Goal: Information Seeking & Learning: Learn about a topic

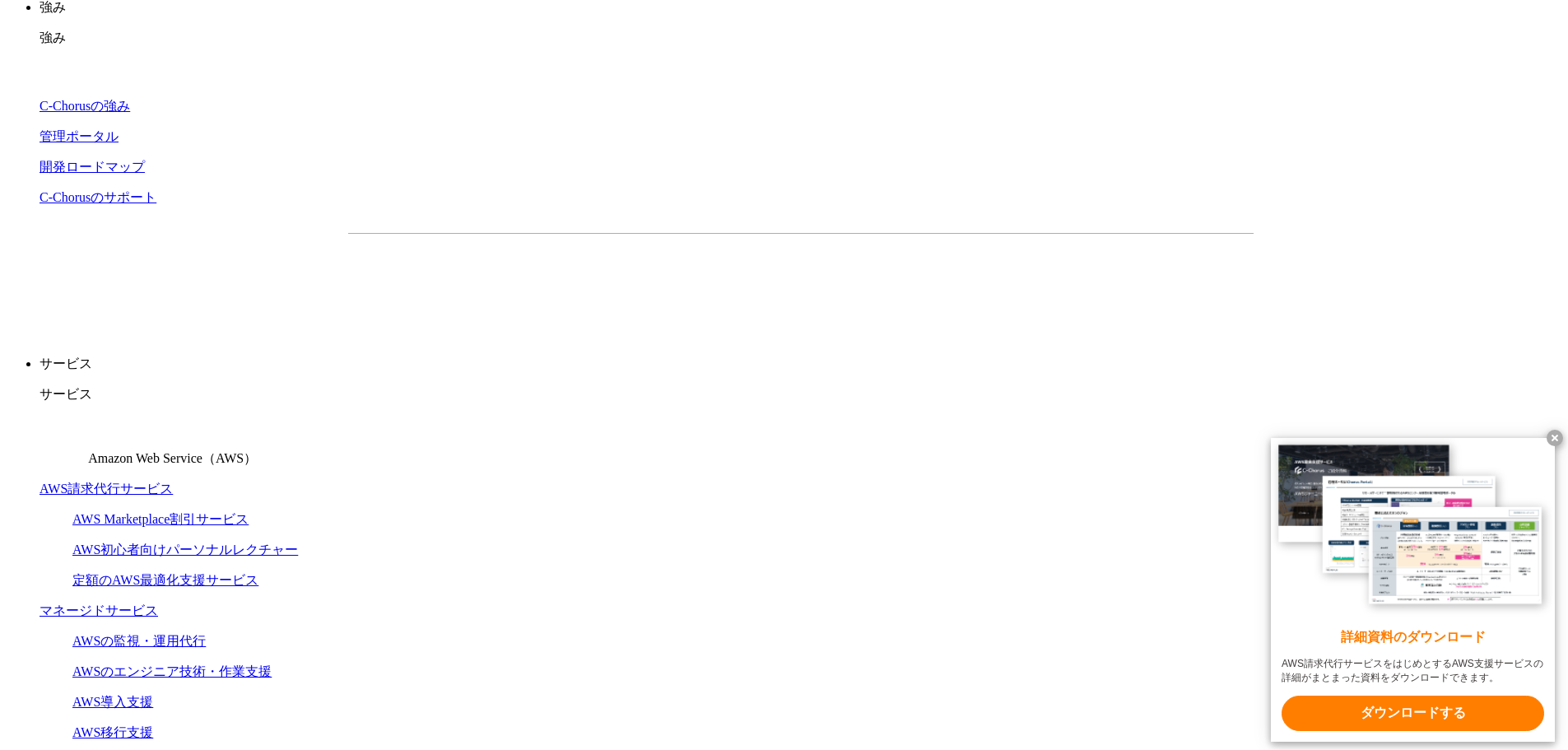
scroll to position [165, 0]
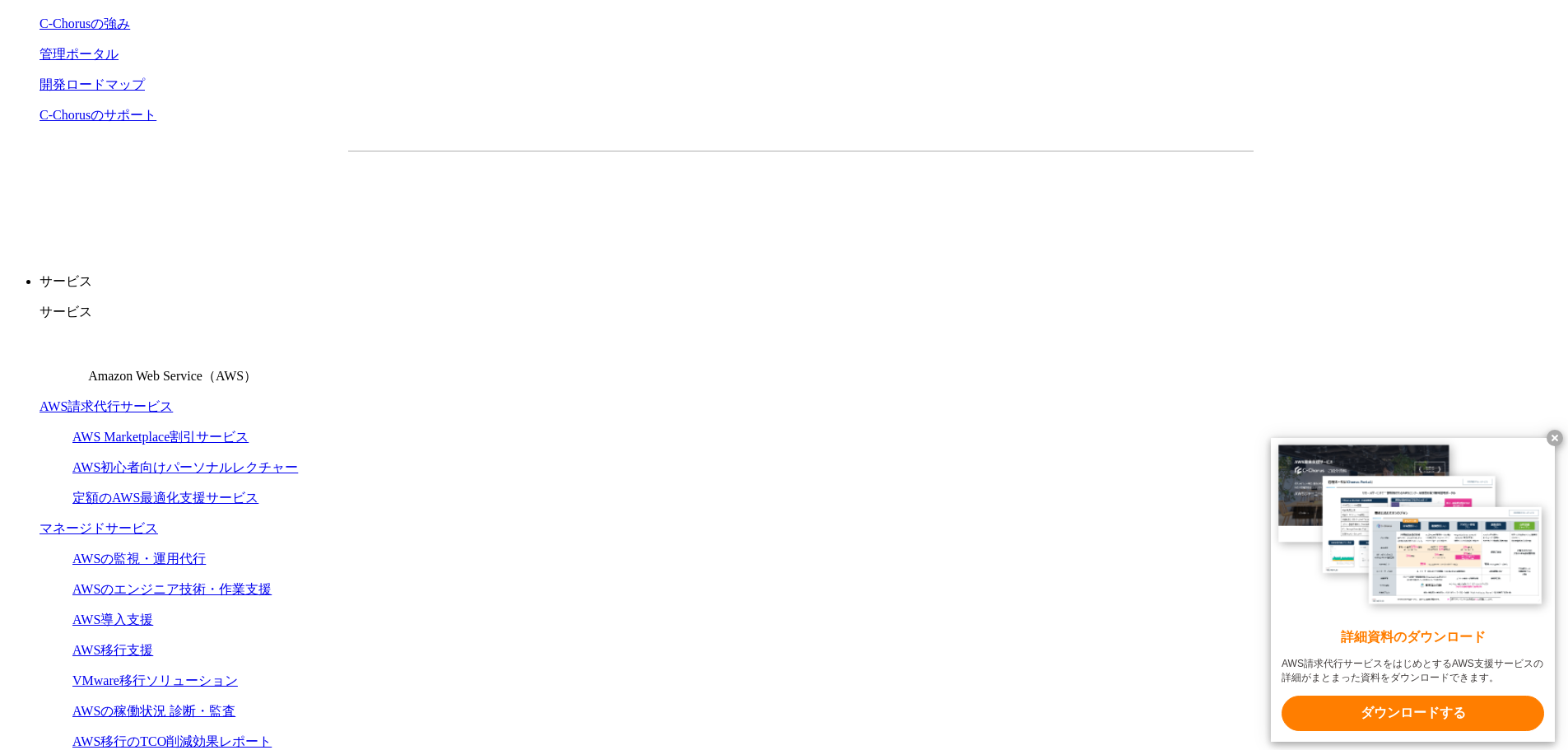
click at [1552, 435] on x-t at bounding box center [1555, 438] width 17 height 17
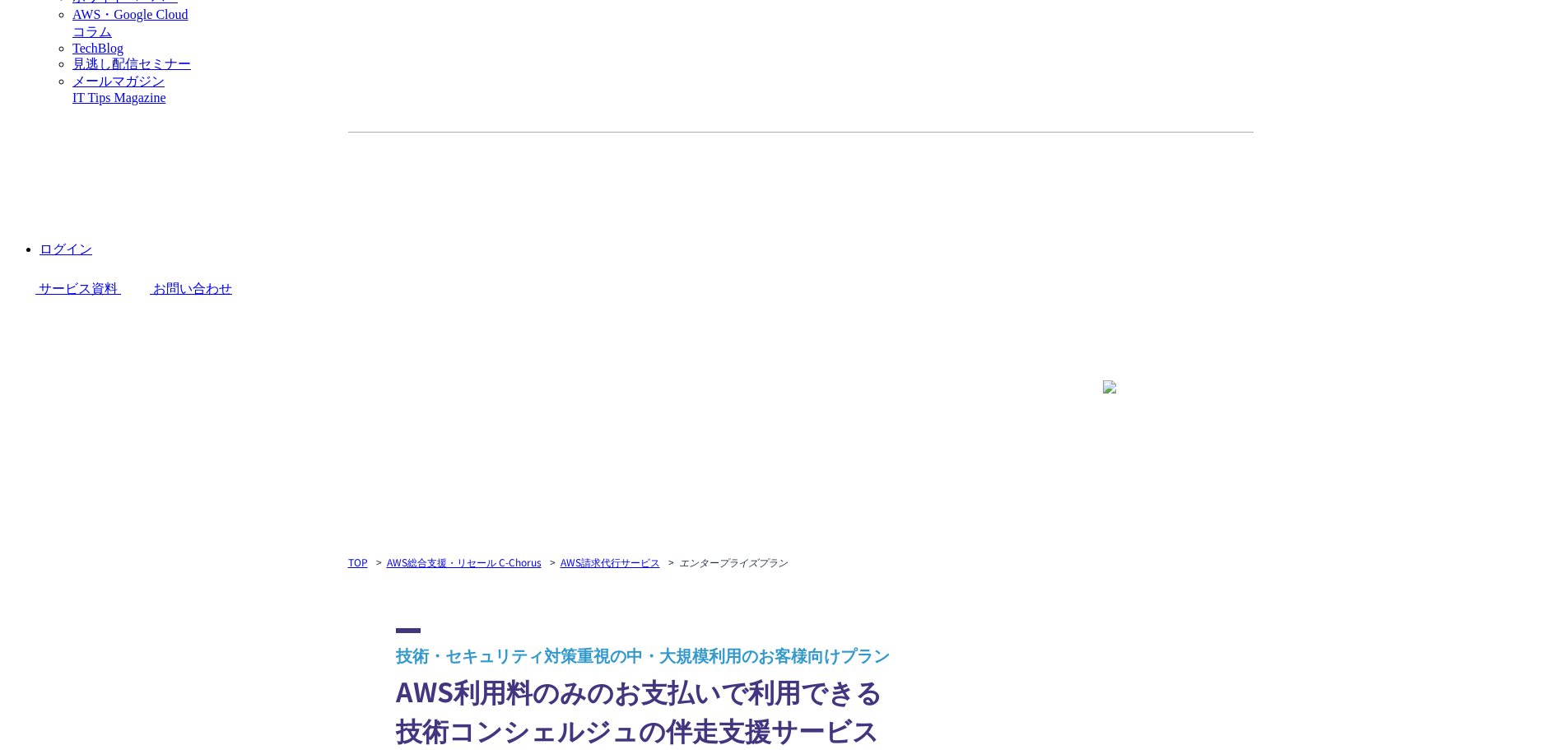
scroll to position [2552, 0]
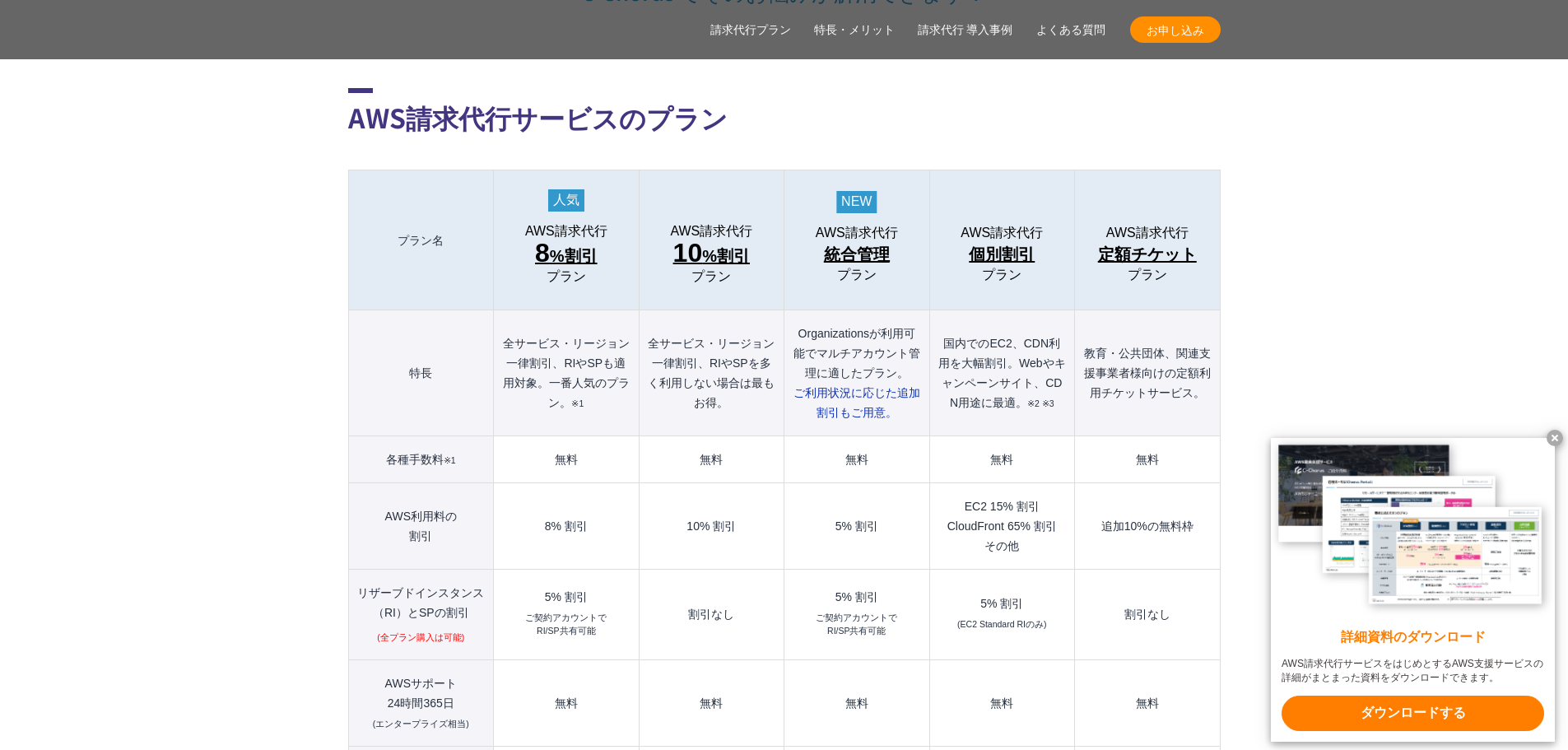
scroll to position [1729, 0]
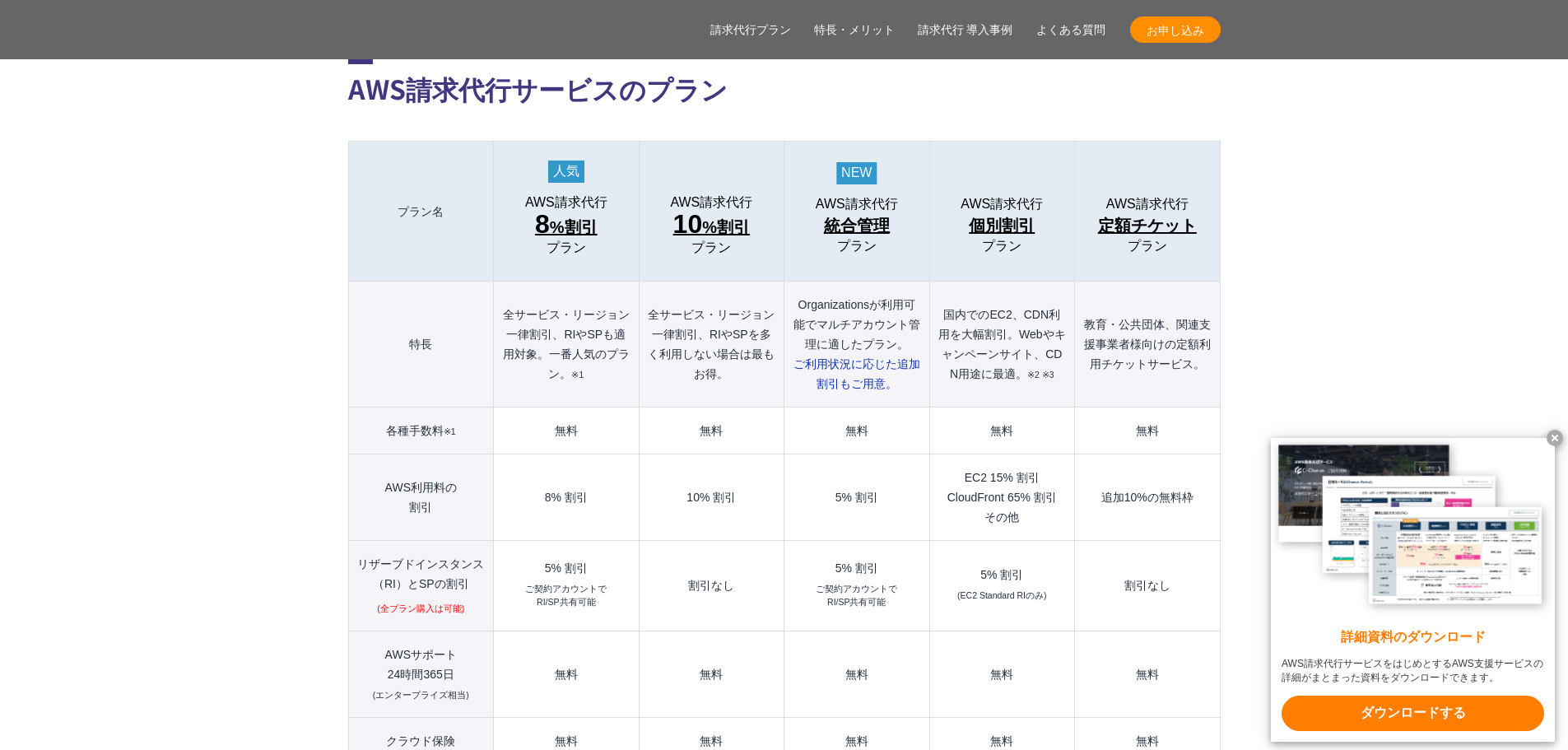
click at [1554, 437] on x-t at bounding box center [1555, 438] width 17 height 17
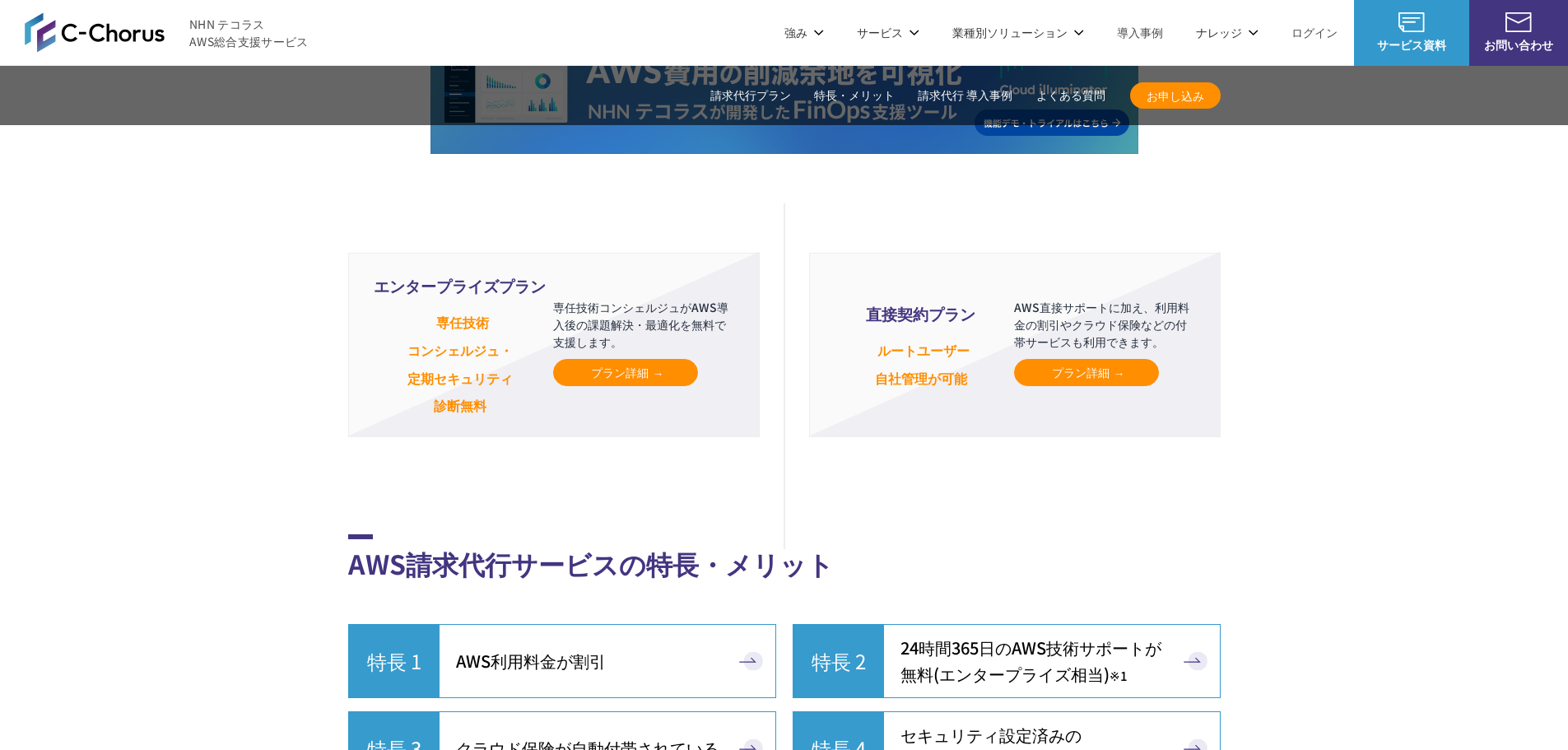
scroll to position [3787, 0]
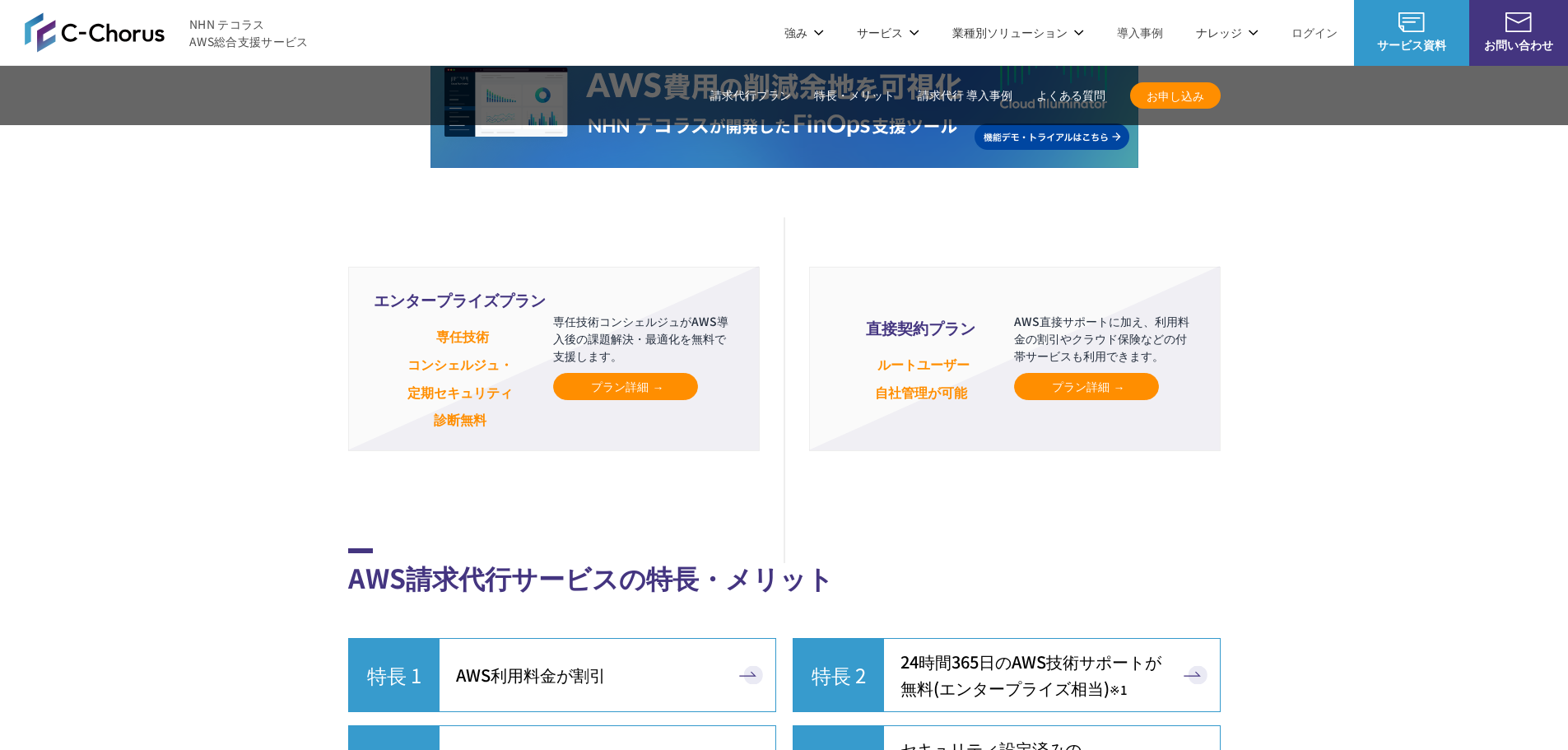
click at [635, 378] on span "プラン詳細" at bounding box center [626, 386] width 69 height 18
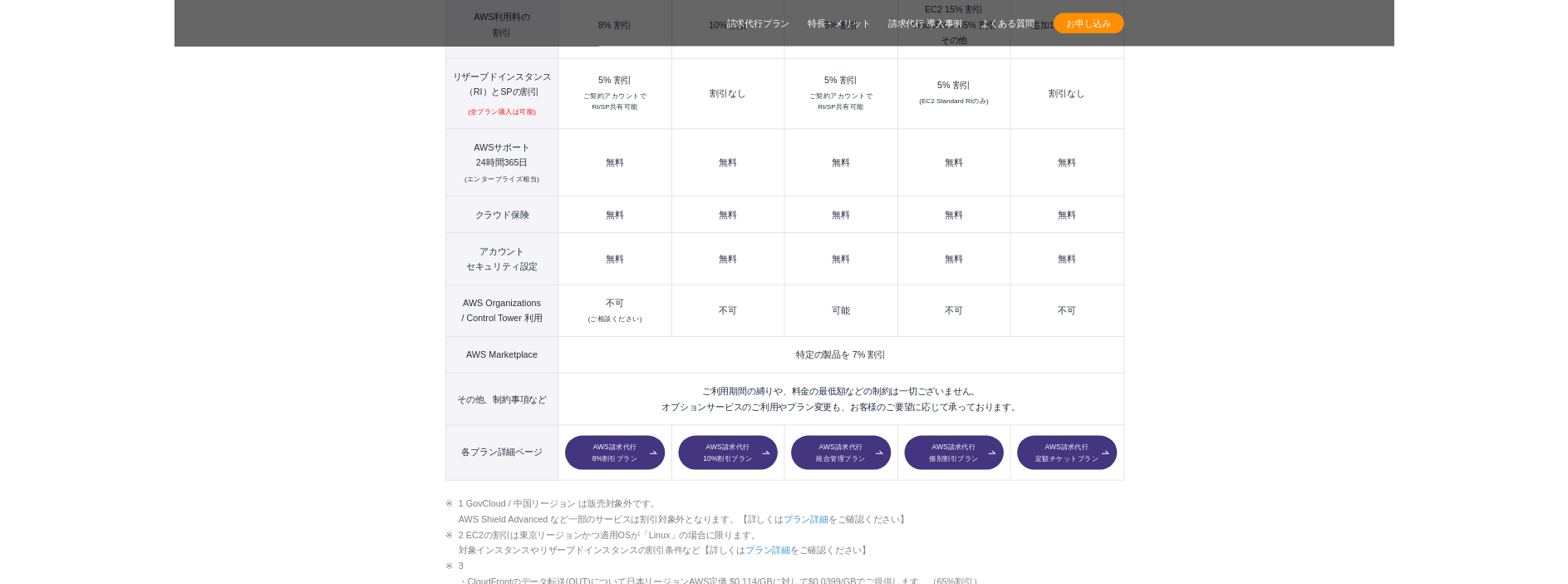
scroll to position [2245, 0]
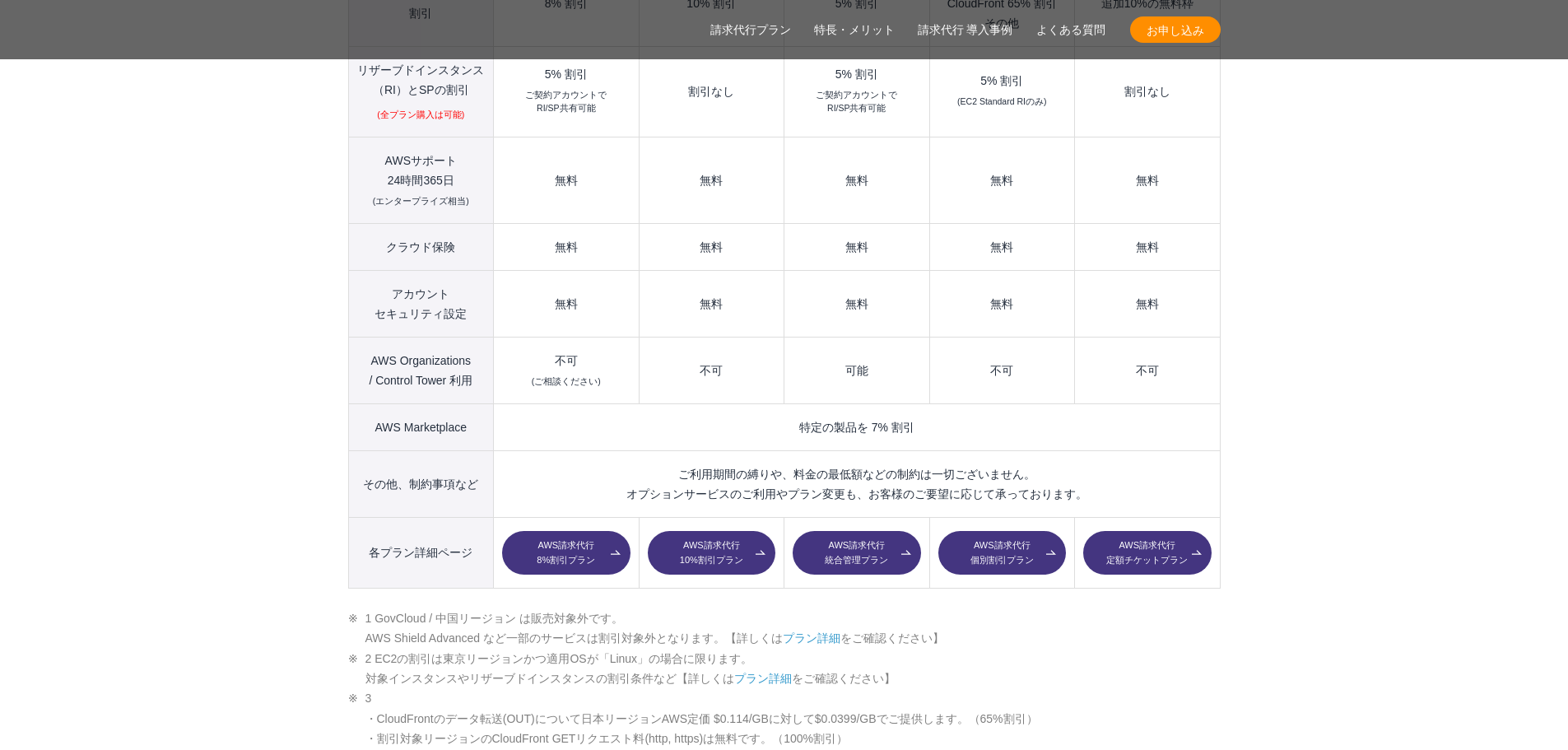
click at [1011, 531] on link "AWS請求代行 個別割引プラン" at bounding box center [1001, 553] width 128 height 45
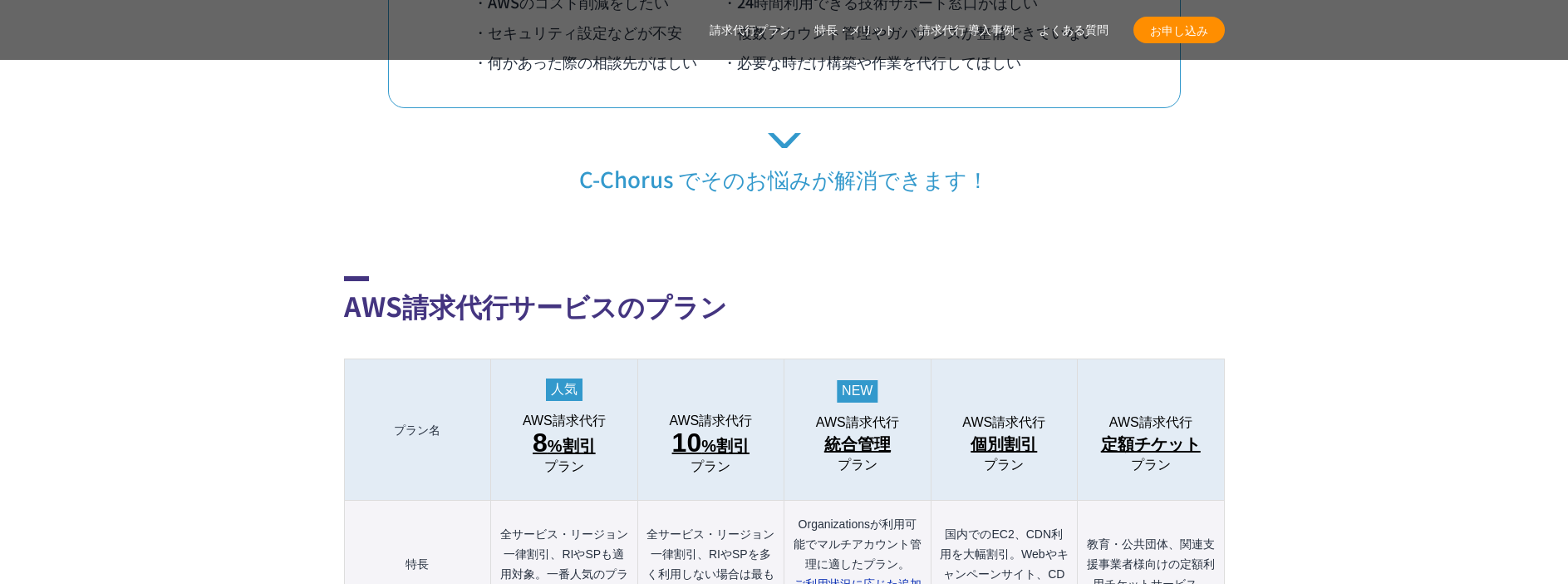
scroll to position [1663, 0]
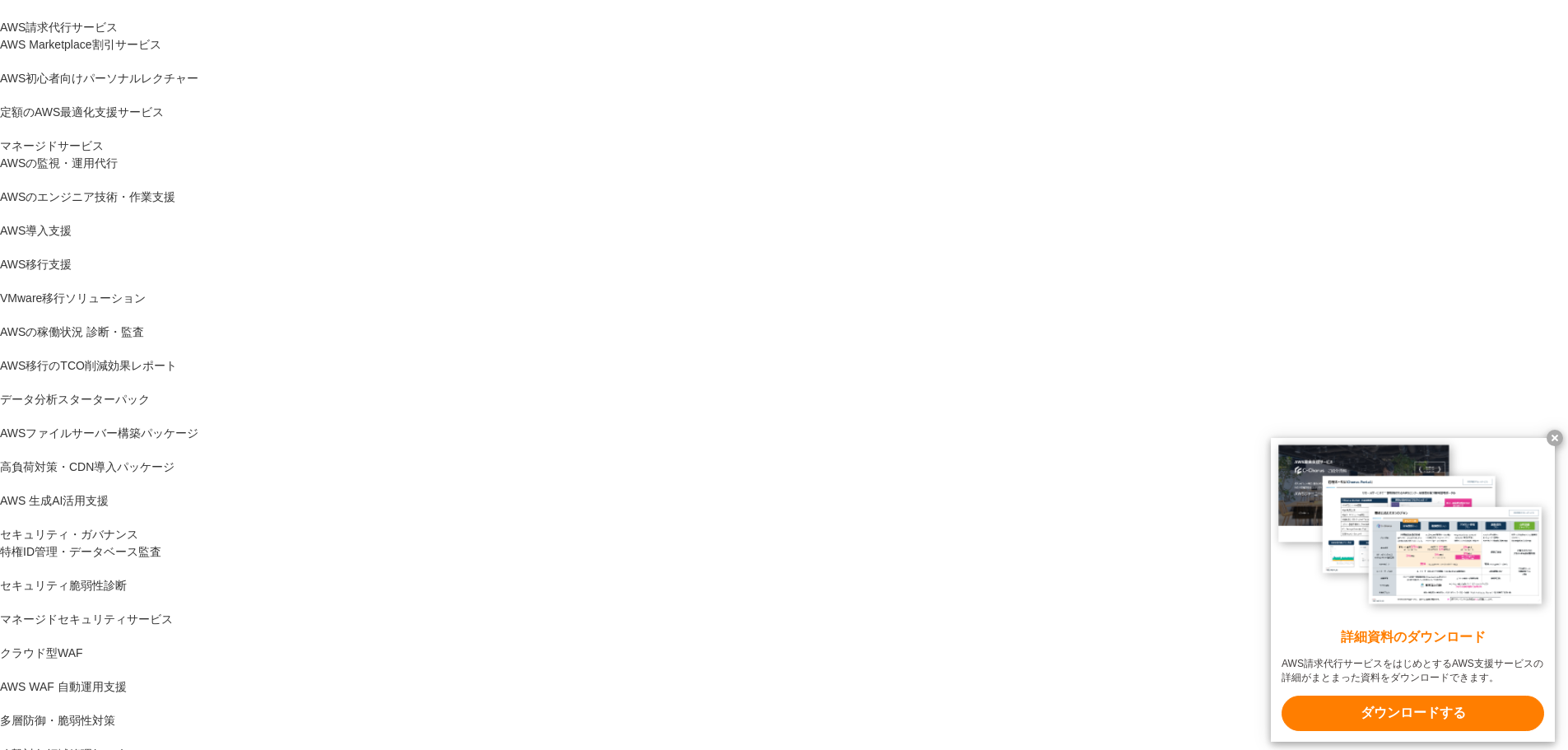
scroll to position [494, 0]
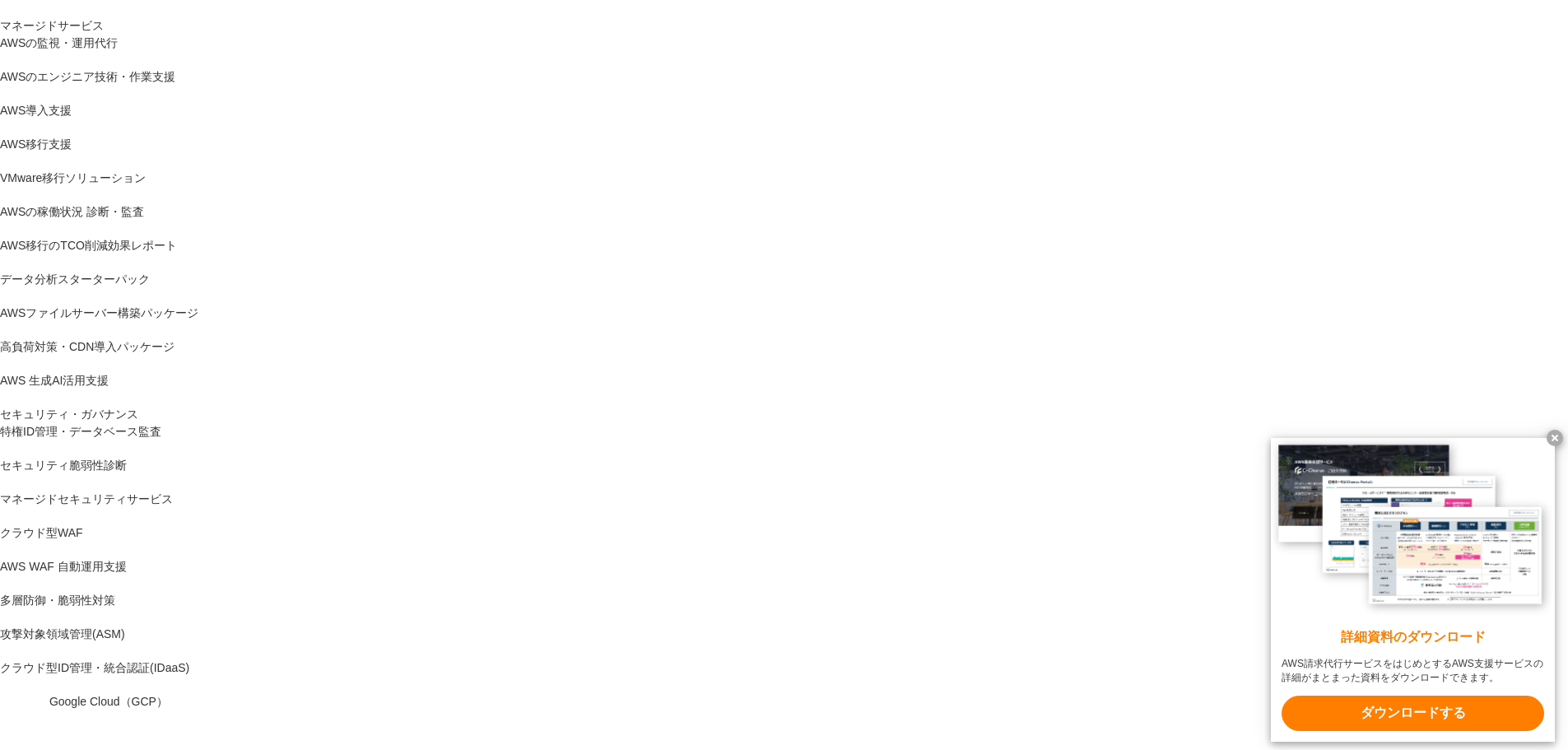
click at [1556, 436] on x-t at bounding box center [1555, 438] width 17 height 17
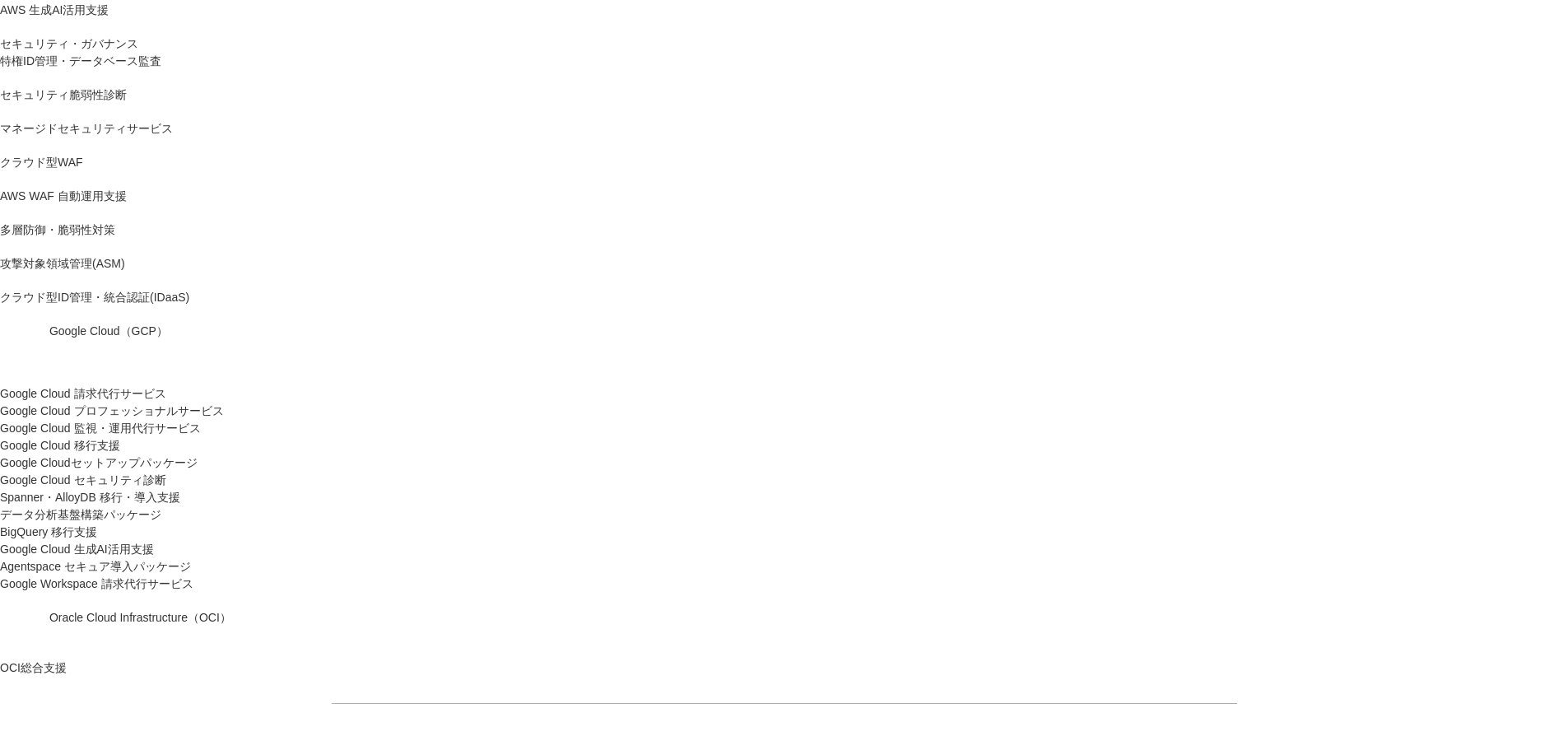
scroll to position [988, 0]
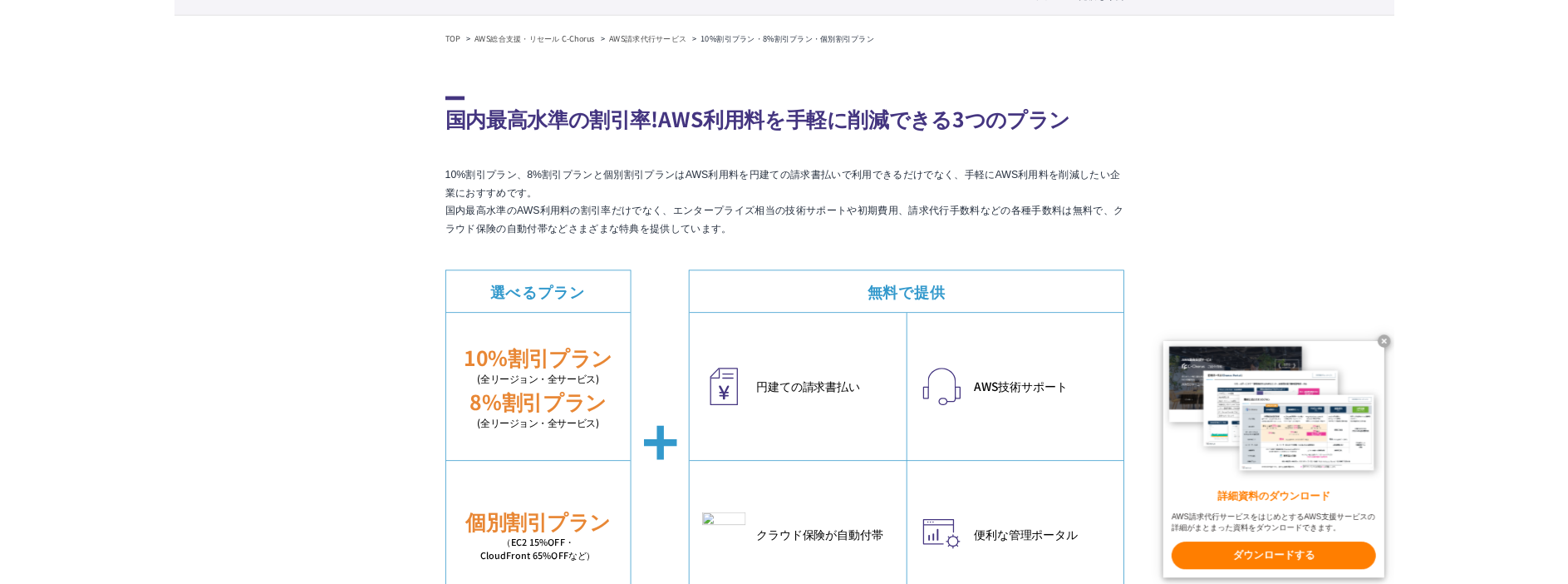
scroll to position [499, 0]
